Goal: Task Accomplishment & Management: Use online tool/utility

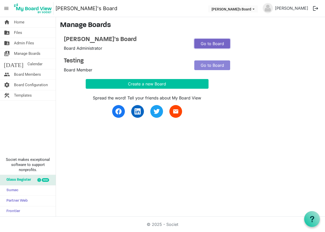
click at [212, 44] on link "Go to Board" at bounding box center [212, 44] width 36 height 10
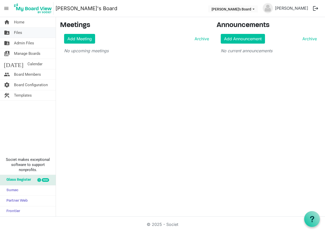
click at [34, 30] on link "folder_shared Files" at bounding box center [28, 32] width 56 height 10
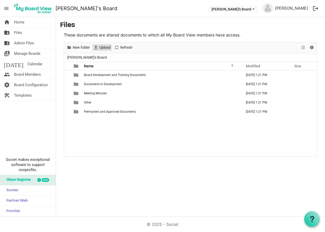
click at [106, 46] on span "Upload" at bounding box center [105, 47] width 12 height 6
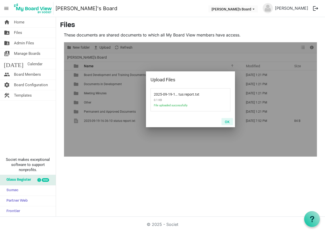
click at [228, 120] on button "OK" at bounding box center [227, 121] width 11 height 7
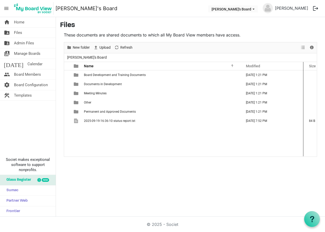
drag, startPoint x: 289, startPoint y: 67, endPoint x: 305, endPoint y: 66, distance: 16.3
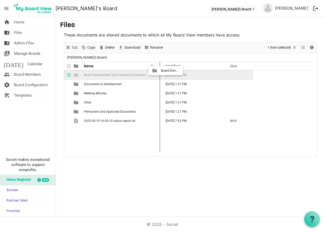
drag, startPoint x: 240, startPoint y: 66, endPoint x: 160, endPoint y: 71, distance: 80.5
click at [160, 71] on div "Name Modified Size filemanager_grid_header_table Board Development and Training…" at bounding box center [190, 109] width 253 height 94
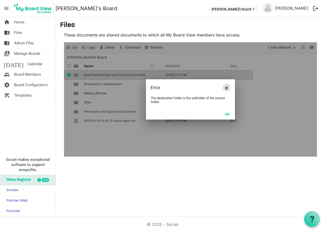
click at [227, 87] on span "Close" at bounding box center [226, 87] width 3 height 3
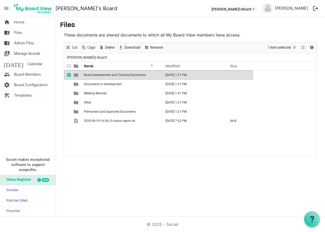
click at [68, 75] on span "checkbox" at bounding box center [69, 75] width 4 height 4
